Goal: Task Accomplishment & Management: Manage account settings

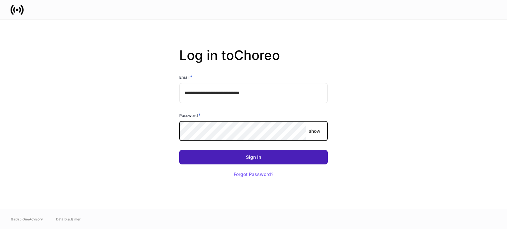
click at [243, 155] on button "Sign In" at bounding box center [253, 157] width 148 height 15
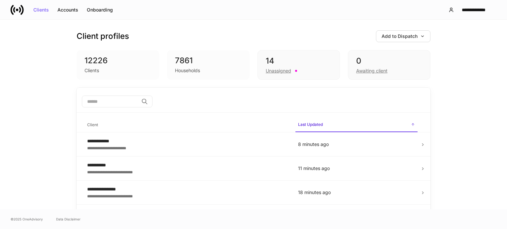
click at [21, 121] on div "**********" at bounding box center [253, 115] width 507 height 190
click at [287, 64] on div "14" at bounding box center [299, 61] width 66 height 11
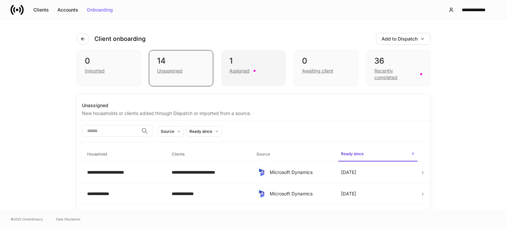
click at [253, 61] on div "1" at bounding box center [253, 61] width 48 height 11
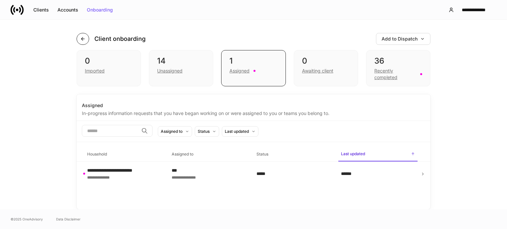
click at [83, 41] on icon "button" at bounding box center [82, 38] width 5 height 5
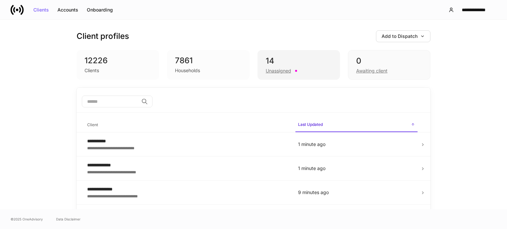
click at [303, 62] on div "14" at bounding box center [299, 61] width 66 height 11
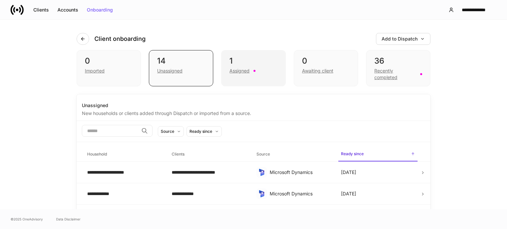
click at [251, 67] on div "Assigned" at bounding box center [253, 70] width 48 height 8
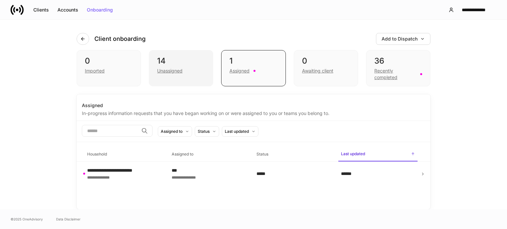
click at [194, 64] on div "14" at bounding box center [181, 61] width 48 height 11
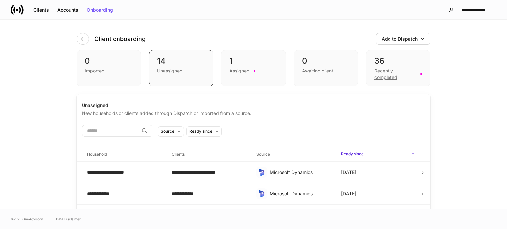
click at [42, 100] on div "**********" at bounding box center [253, 115] width 507 height 190
click at [420, 174] on icon at bounding box center [422, 173] width 5 height 5
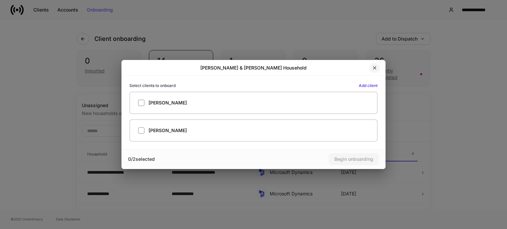
click at [376, 69] on icon "button" at bounding box center [374, 67] width 5 height 5
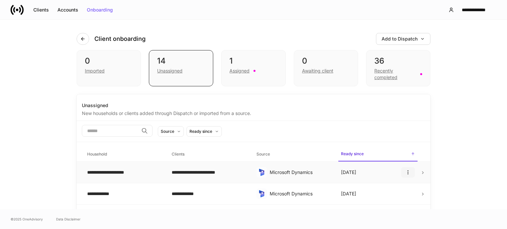
click at [407, 173] on icon "button" at bounding box center [407, 172] width 5 height 5
click at [445, 144] on div at bounding box center [253, 114] width 507 height 229
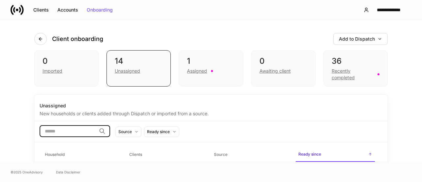
click at [63, 131] on input "search" at bounding box center [68, 131] width 57 height 12
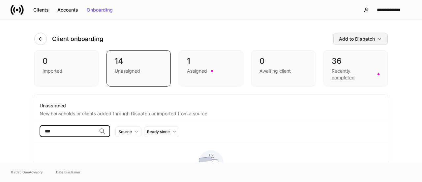
type input "***"
click at [378, 41] on div "button" at bounding box center [380, 39] width 5 height 5
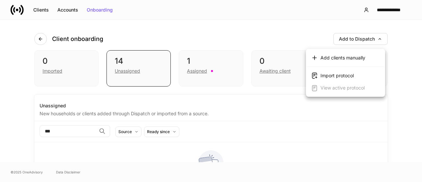
click at [337, 73] on div "Import protocol" at bounding box center [337, 75] width 33 height 7
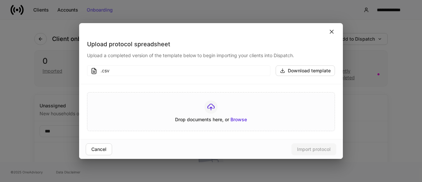
click at [332, 35] on div at bounding box center [211, 31] width 264 height 17
click at [331, 29] on icon at bounding box center [332, 31] width 7 height 7
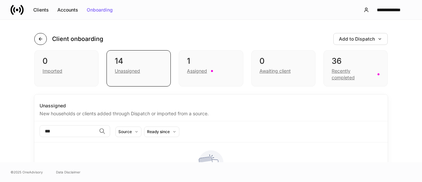
click at [34, 37] on button "button" at bounding box center [40, 39] width 13 height 12
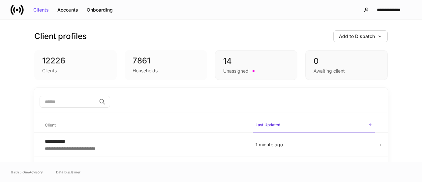
click at [68, 97] on input "search" at bounding box center [68, 102] width 57 height 12
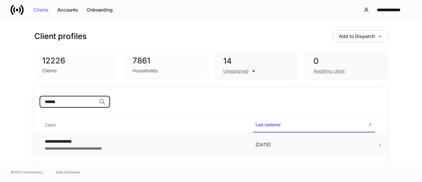
type input "******"
click at [380, 145] on icon at bounding box center [380, 145] width 5 height 5
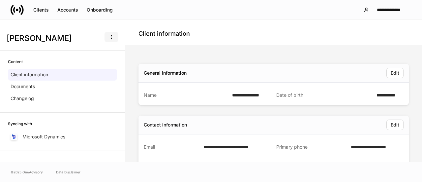
click at [109, 39] on icon "button" at bounding box center [111, 36] width 5 height 5
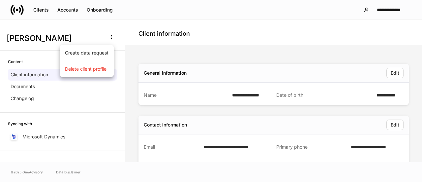
click at [132, 58] on div at bounding box center [211, 91] width 422 height 182
